Goal: Transaction & Acquisition: Book appointment/travel/reservation

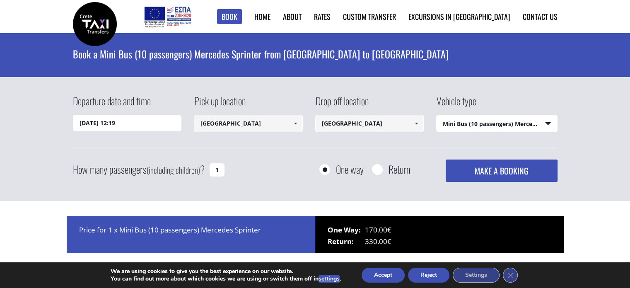
click at [379, 126] on input "[GEOGRAPHIC_DATA]" at bounding box center [369, 123] width 109 height 17
click at [414, 124] on span at bounding box center [416, 123] width 7 height 7
click at [547, 123] on select "Select vehicle type Taxi (4 passengers) Mercedes E Class Mini Van (7 passengers…" at bounding box center [497, 123] width 121 height 17
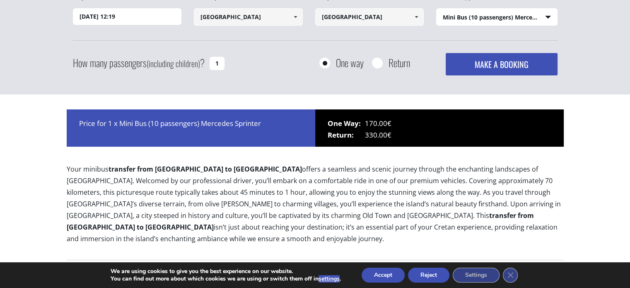
scroll to position [41, 0]
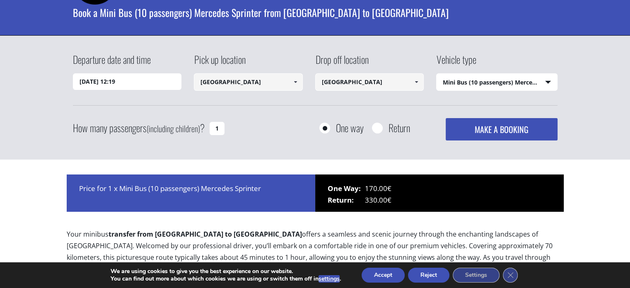
click at [551, 80] on select "Select vehicle type Taxi (4 passengers) Mercedes E Class Mini Van (7 passengers…" at bounding box center [497, 82] width 121 height 17
select select "540"
click at [437, 74] on select "Select vehicle type Taxi (4 passengers) Mercedes E Class Mini Van (7 passengers…" at bounding box center [497, 82] width 121 height 17
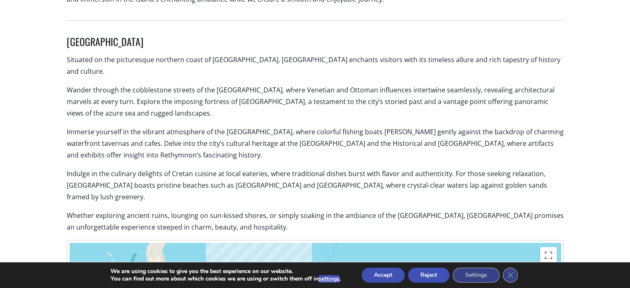
scroll to position [332, 0]
